Goal: Register for event/course

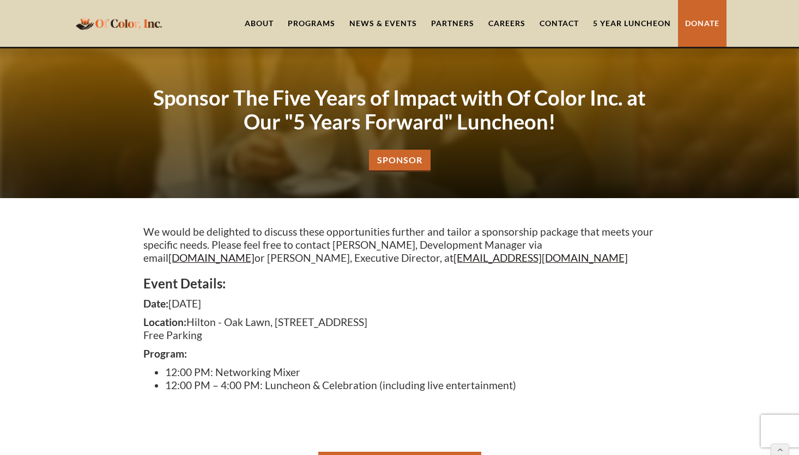
scroll to position [381, 0]
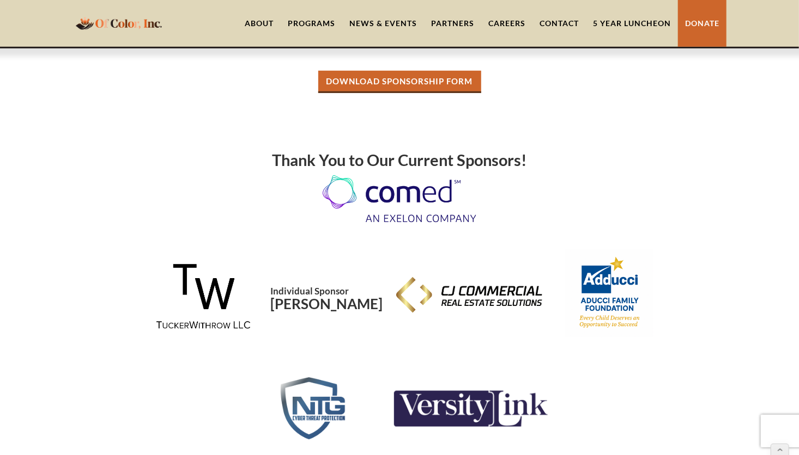
drag, startPoint x: 330, startPoint y: 298, endPoint x: 423, endPoint y: 312, distance: 94.7
click at [423, 318] on div "Individual Sponsor Renita White" at bounding box center [399, 294] width 512 height 88
click at [443, 345] on div "Individual Sponsor Renita White" at bounding box center [399, 313] width 512 height 277
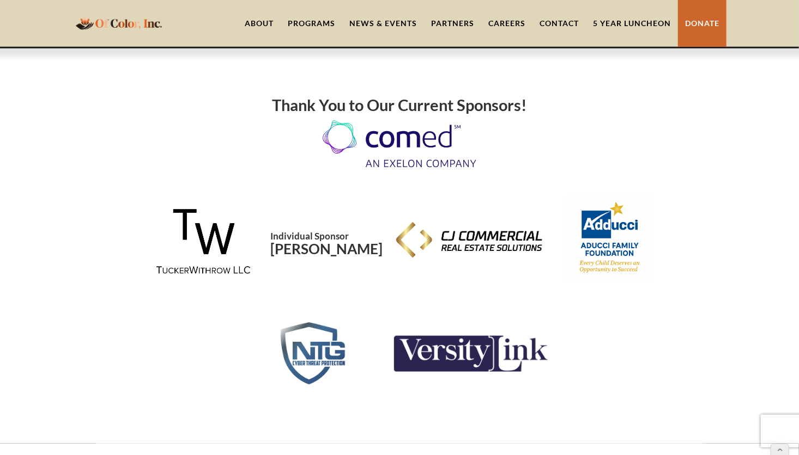
scroll to position [436, 0]
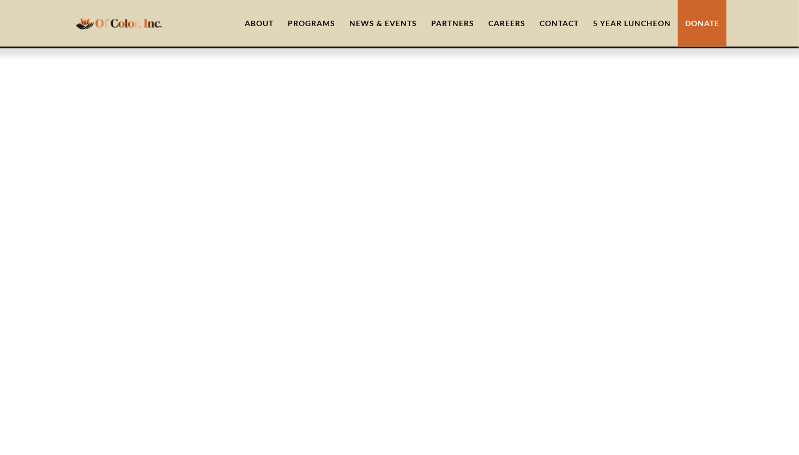
scroll to position [906, 0]
